Goal: Find specific page/section: Find specific page/section

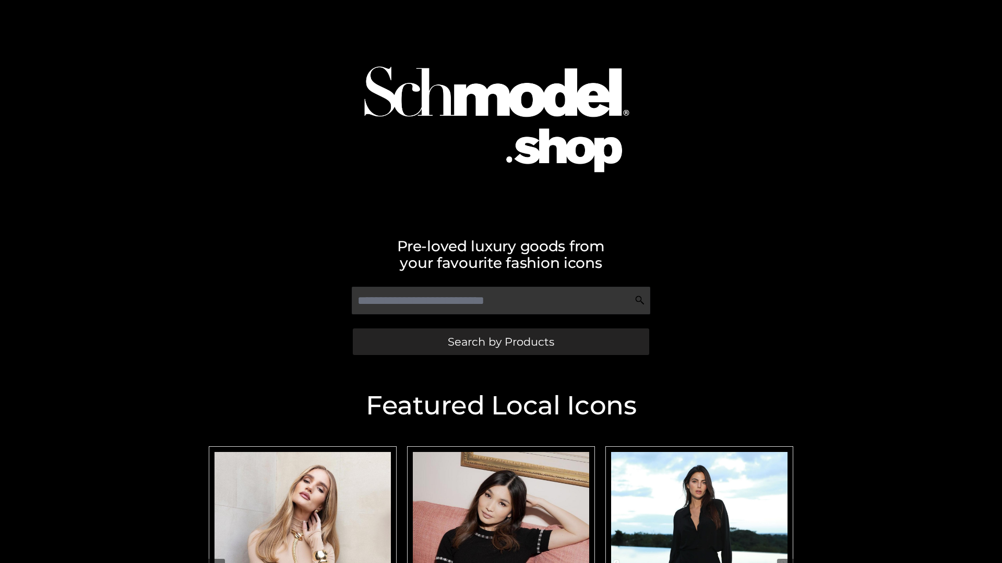
click at [500, 342] on span "Search by Products" at bounding box center [501, 342] width 106 height 11
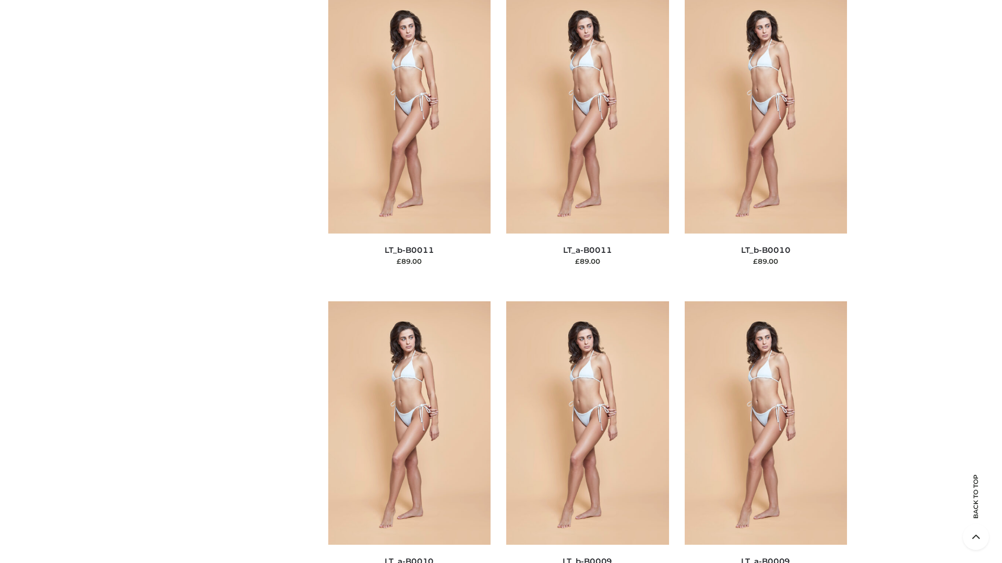
scroll to position [4685, 0]
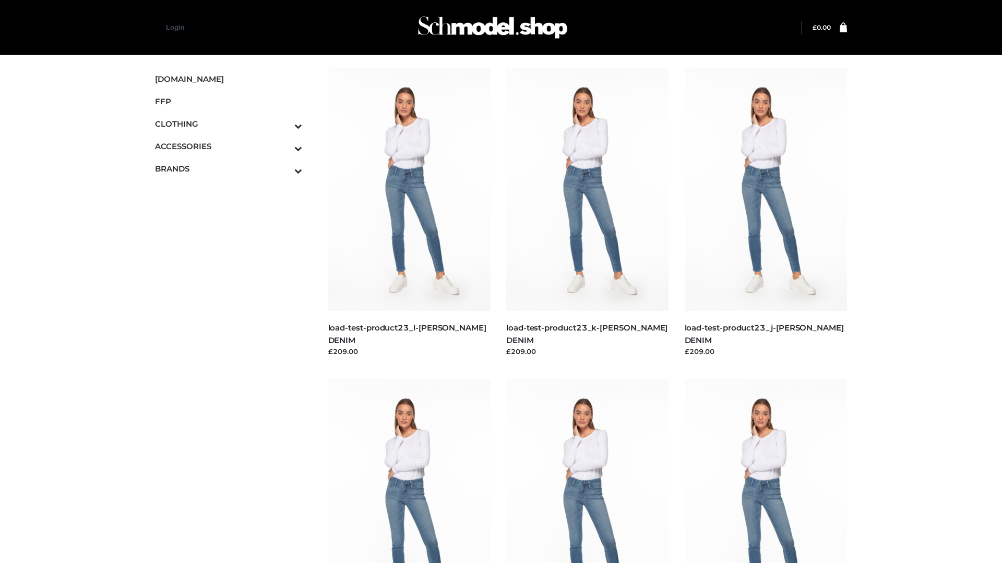
scroll to position [915, 0]
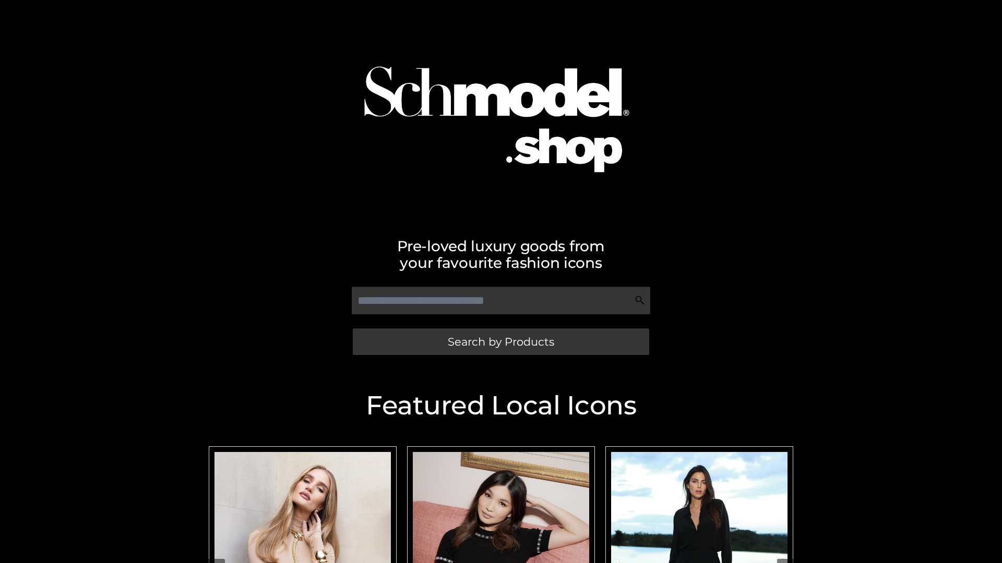
click at [500, 342] on span "Search by Products" at bounding box center [501, 342] width 106 height 11
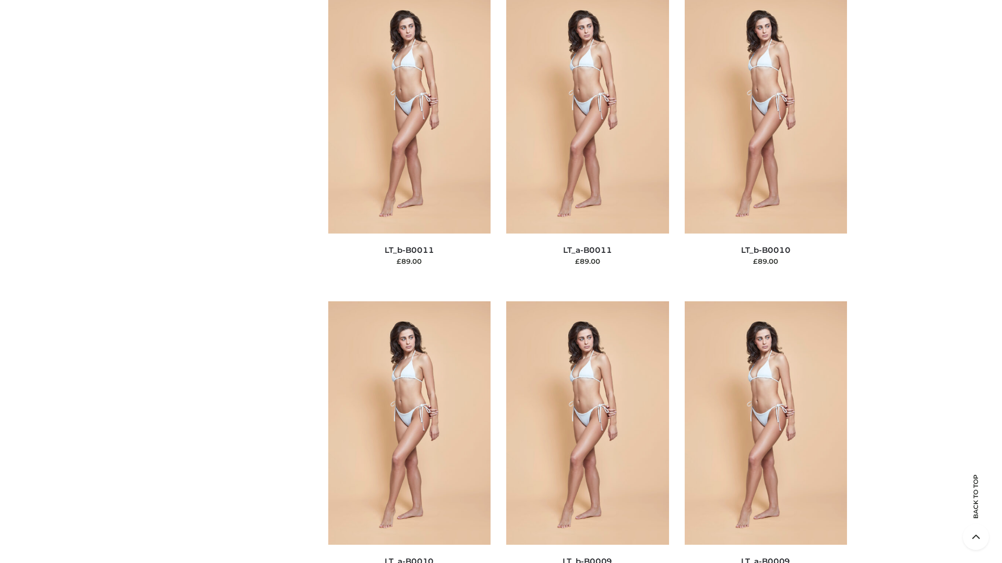
scroll to position [4685, 0]
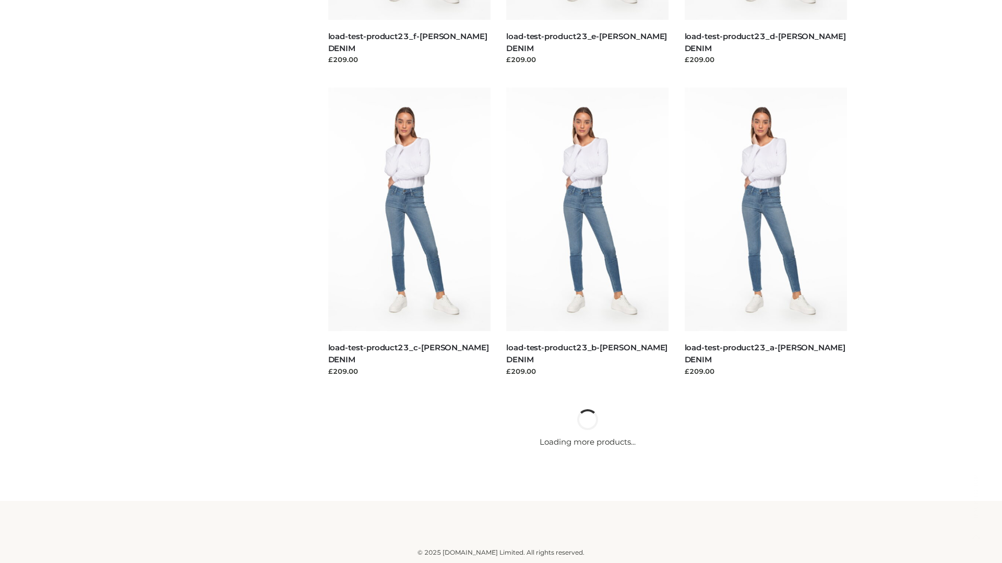
scroll to position [915, 0]
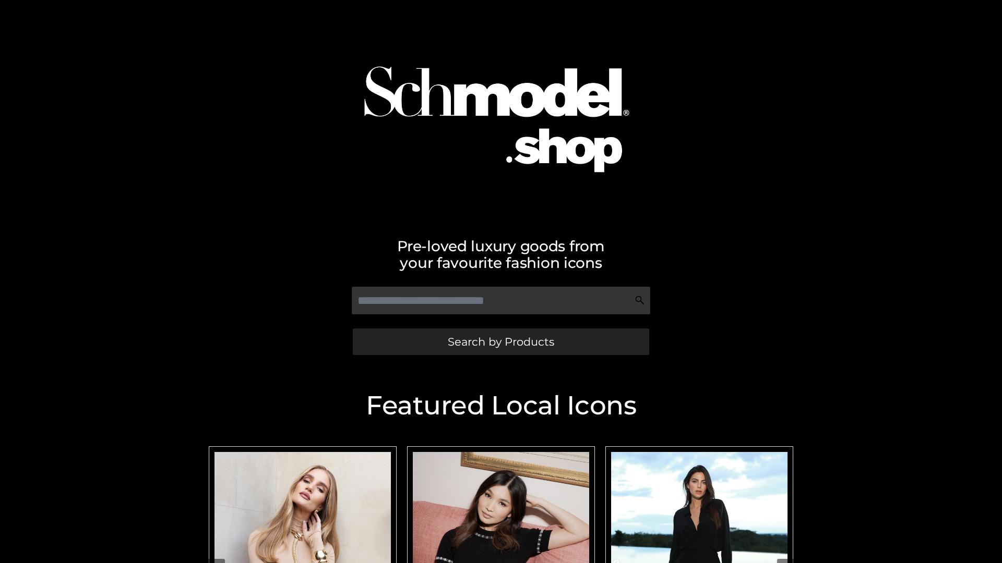
click at [500, 342] on span "Search by Products" at bounding box center [501, 342] width 106 height 11
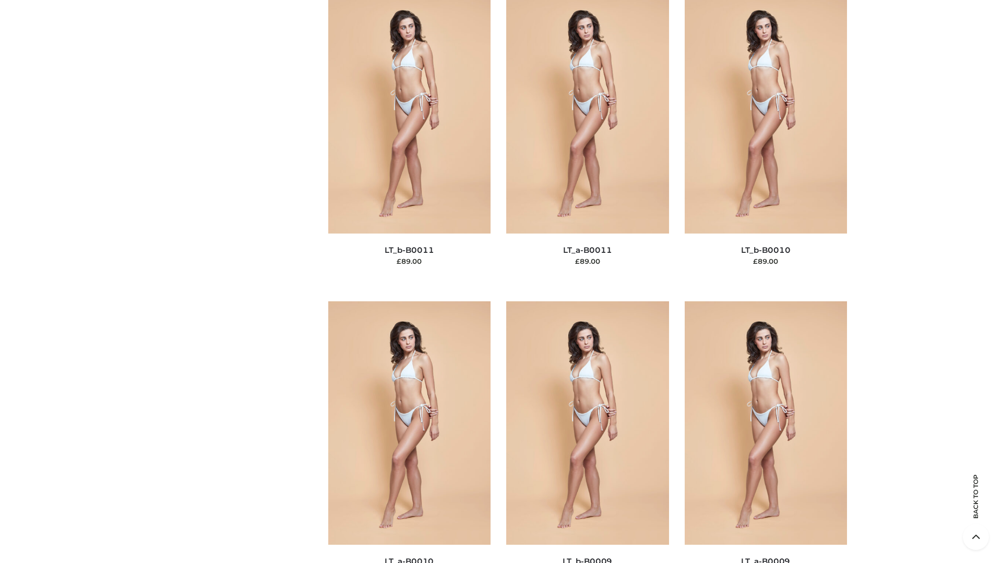
scroll to position [4685, 0]
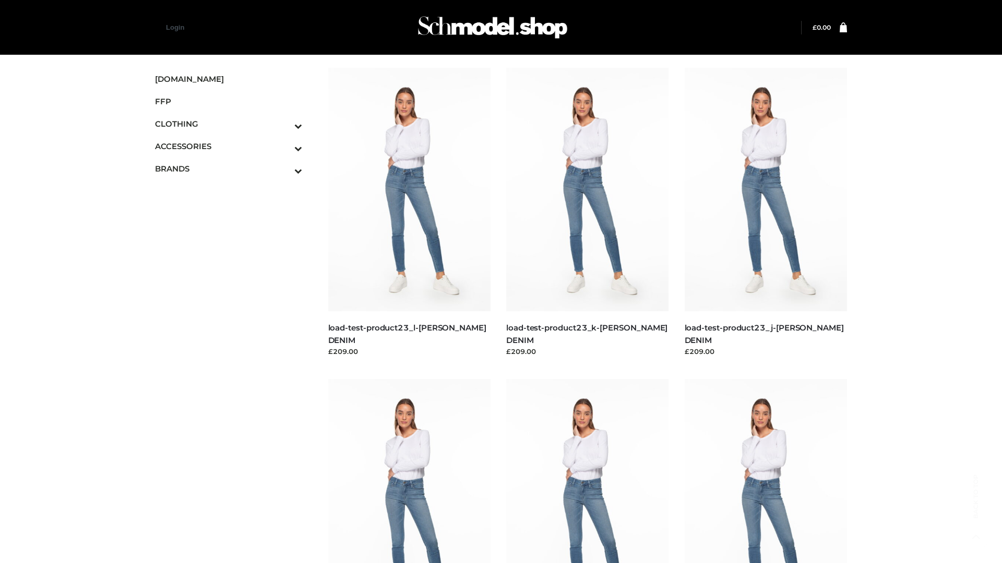
scroll to position [915, 0]
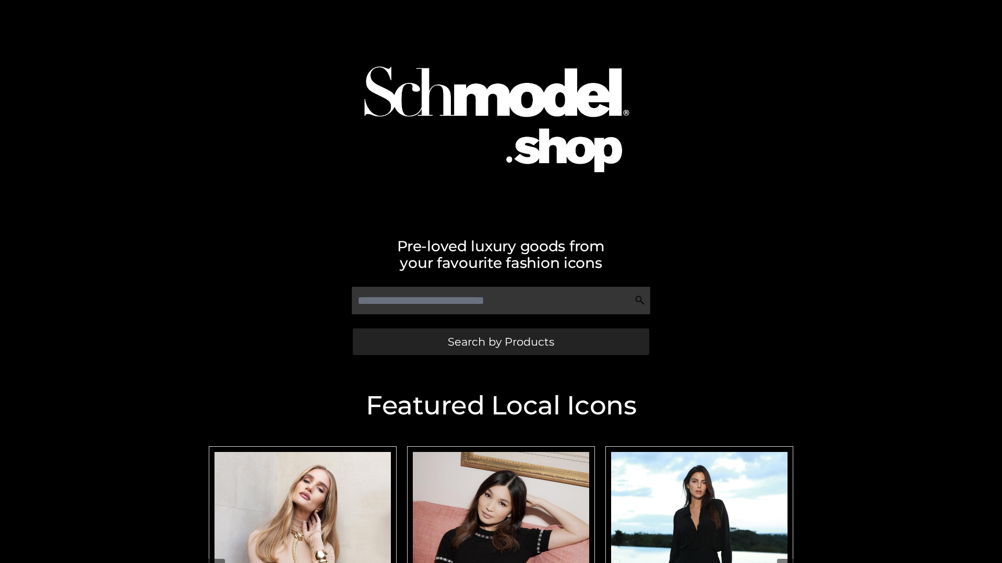
click at [500, 342] on span "Search by Products" at bounding box center [501, 342] width 106 height 11
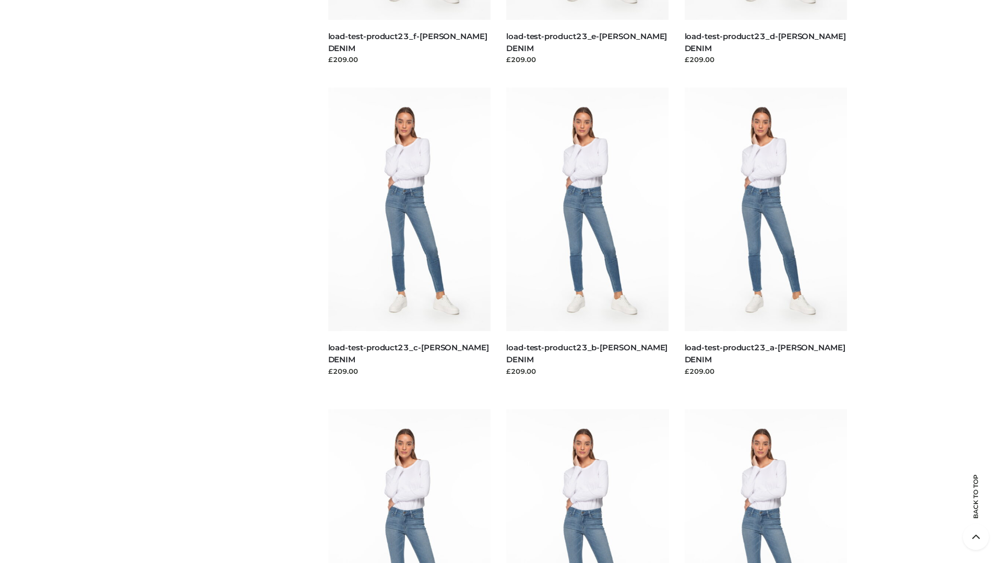
scroll to position [2172, 0]
